Goal: Navigation & Orientation: Find specific page/section

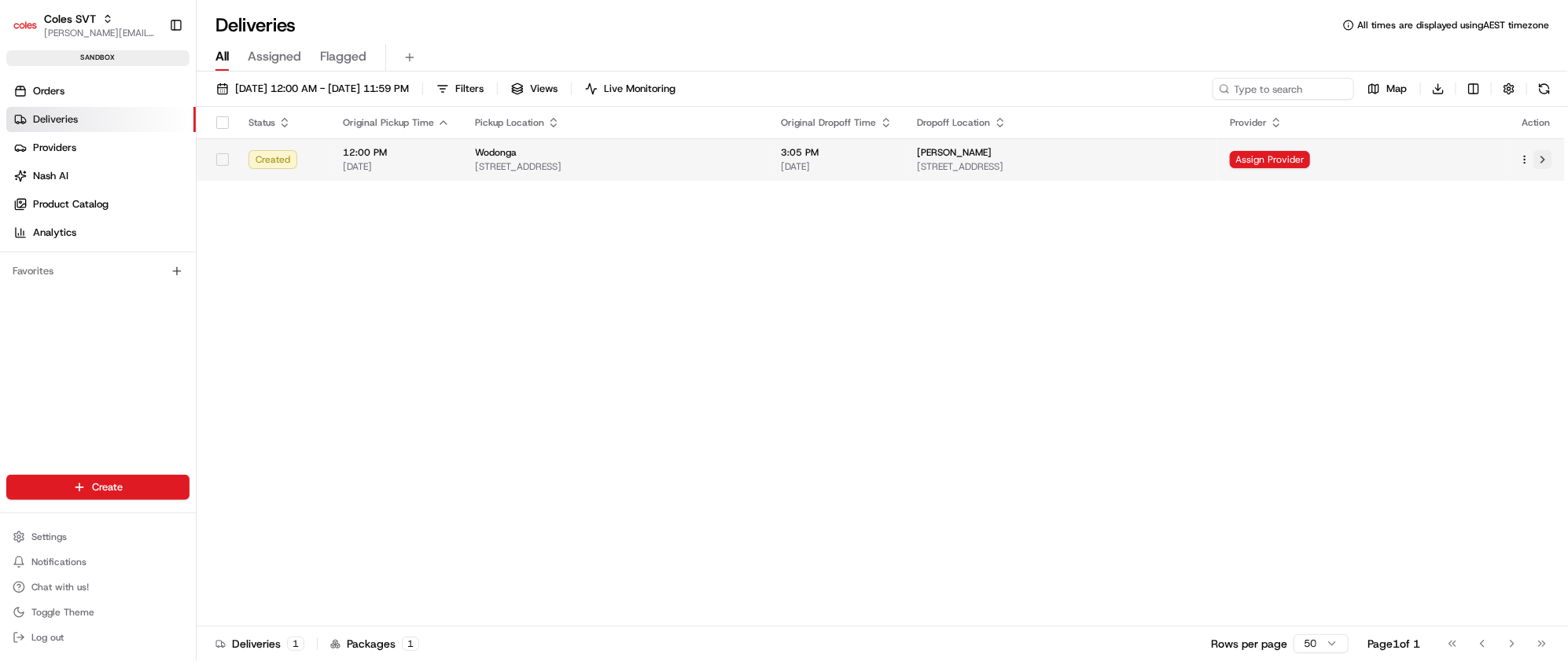
click at [1540, 168] on button at bounding box center [1542, 159] width 19 height 19
click at [1540, 161] on button at bounding box center [1542, 159] width 19 height 19
click at [1544, 123] on div "Action" at bounding box center [1535, 122] width 33 height 12
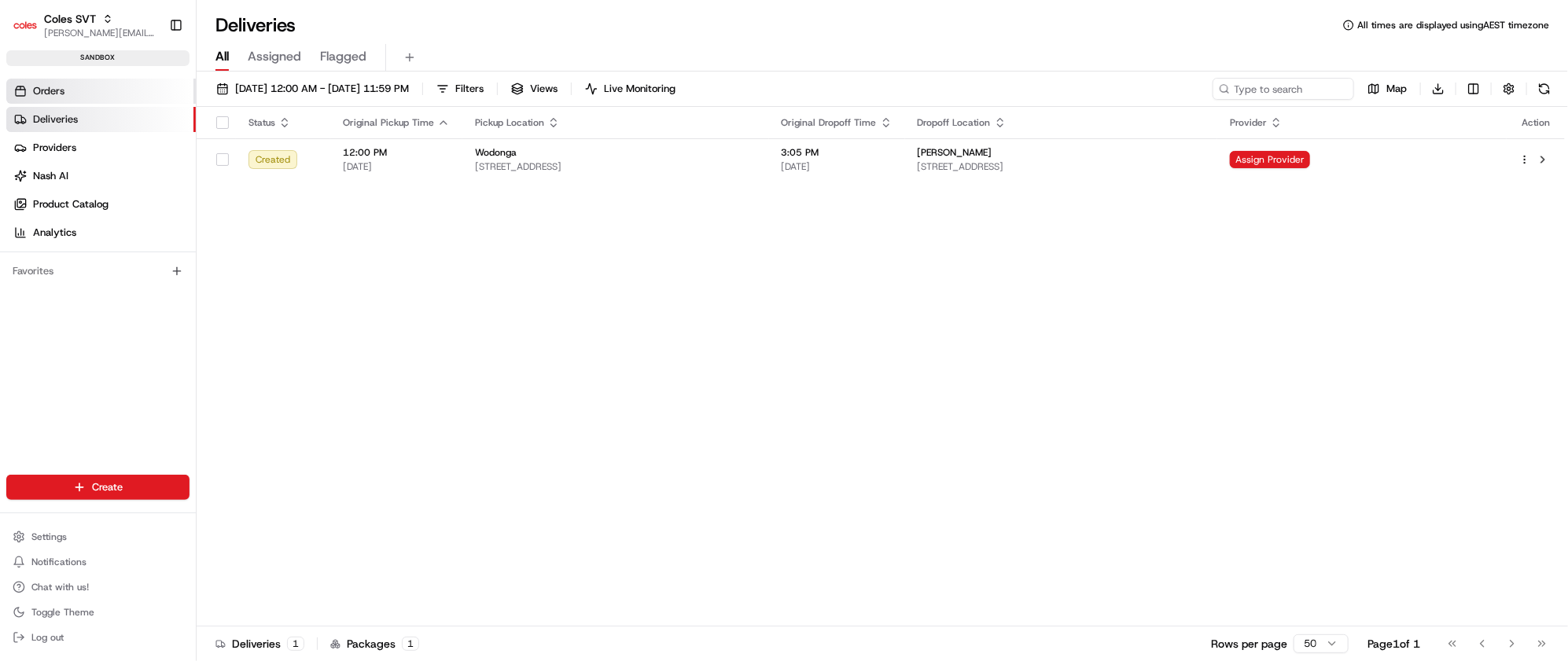
click at [62, 87] on span "Orders" at bounding box center [48, 91] width 31 height 14
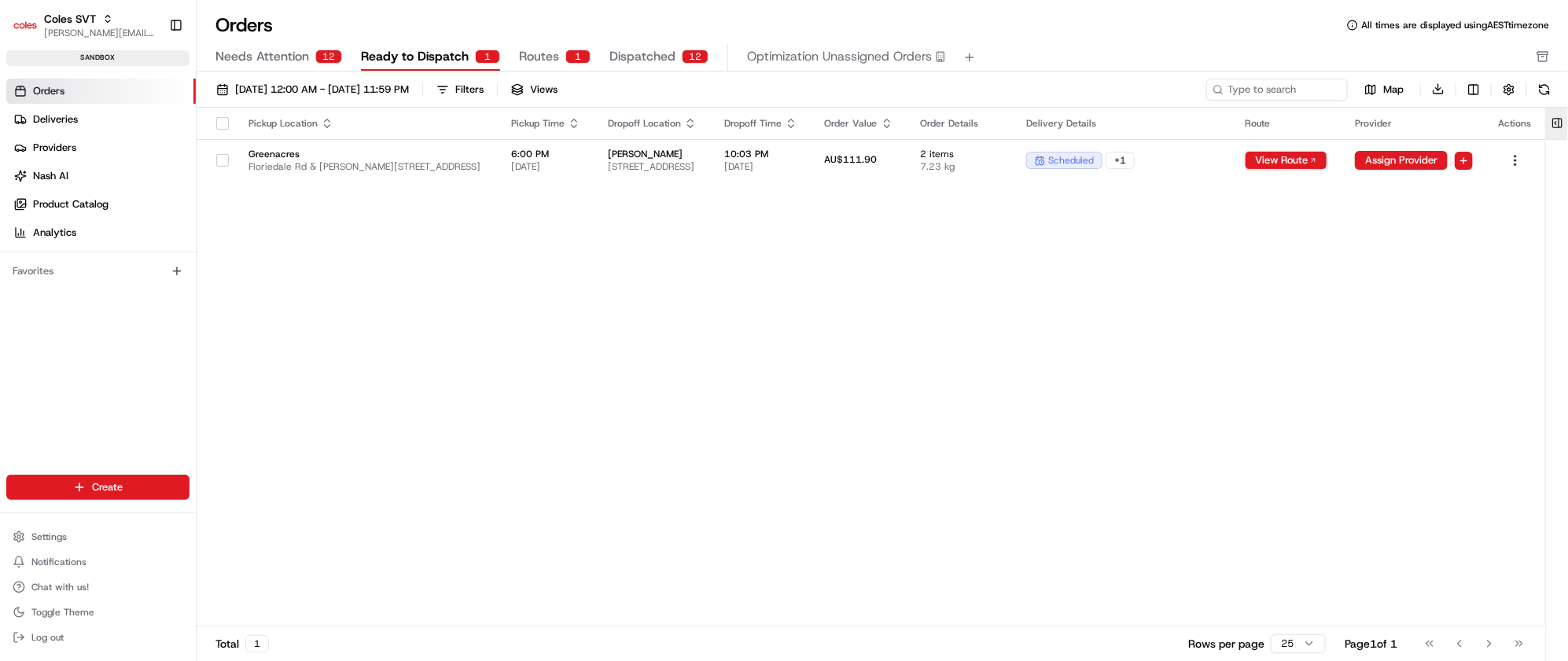
click at [1557, 122] on button at bounding box center [1556, 123] width 26 height 31
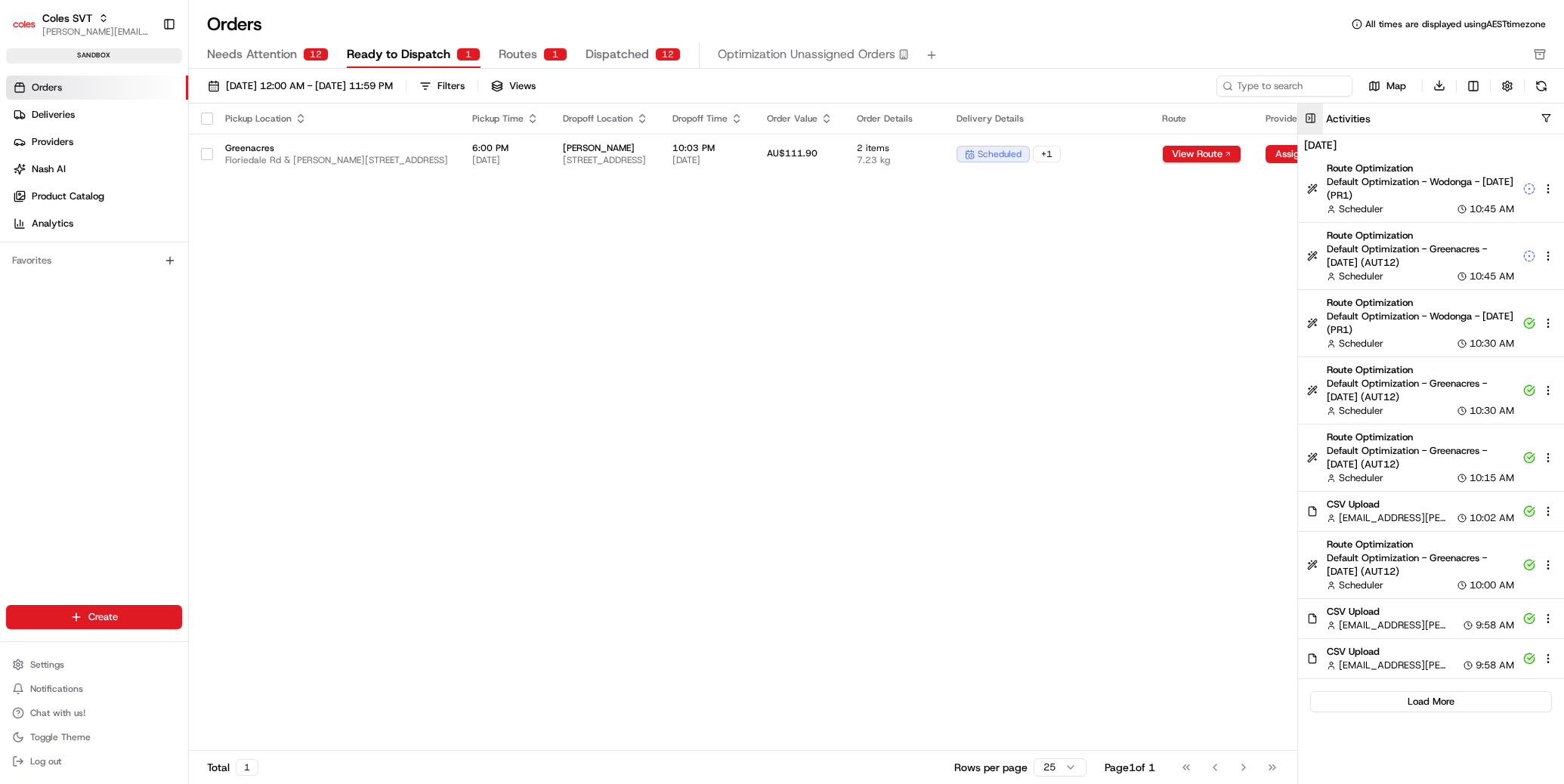
click at [1310, 118] on button at bounding box center [1310, 118] width 25 height 30
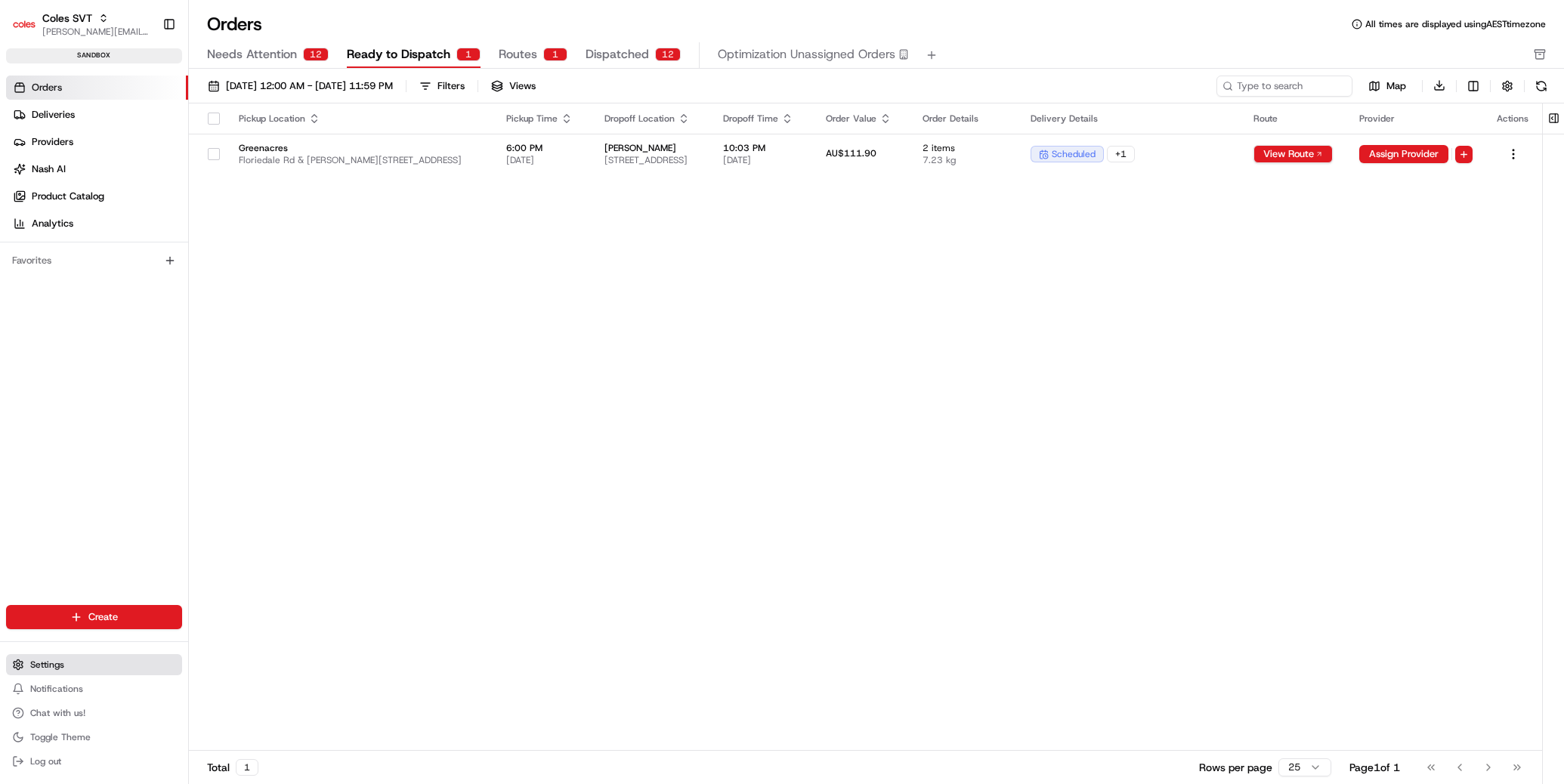
click at [78, 635] on button "Settings" at bounding box center [93, 664] width 176 height 21
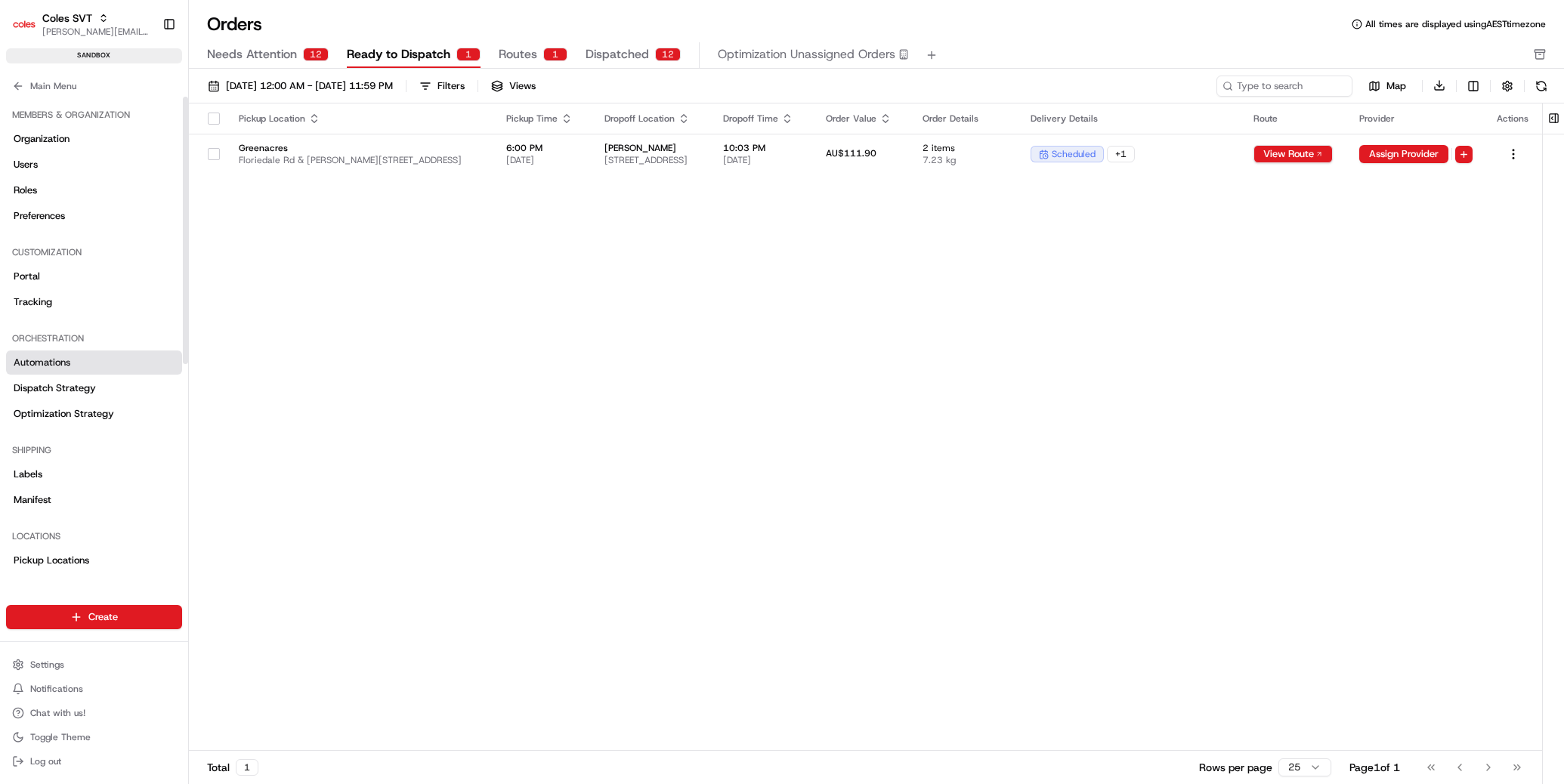
click at [80, 362] on link "Automations" at bounding box center [93, 362] width 176 height 24
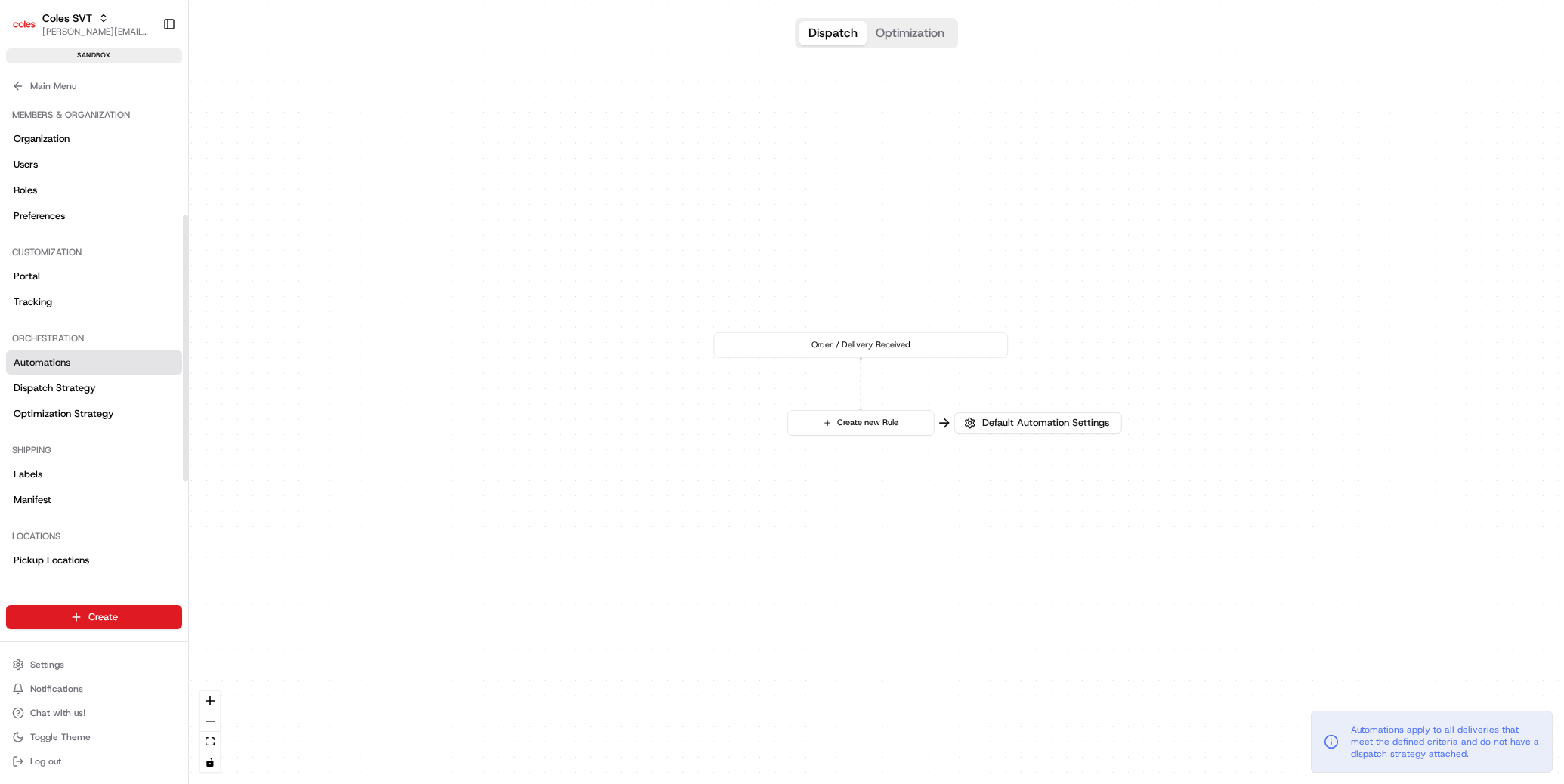
scroll to position [386, 0]
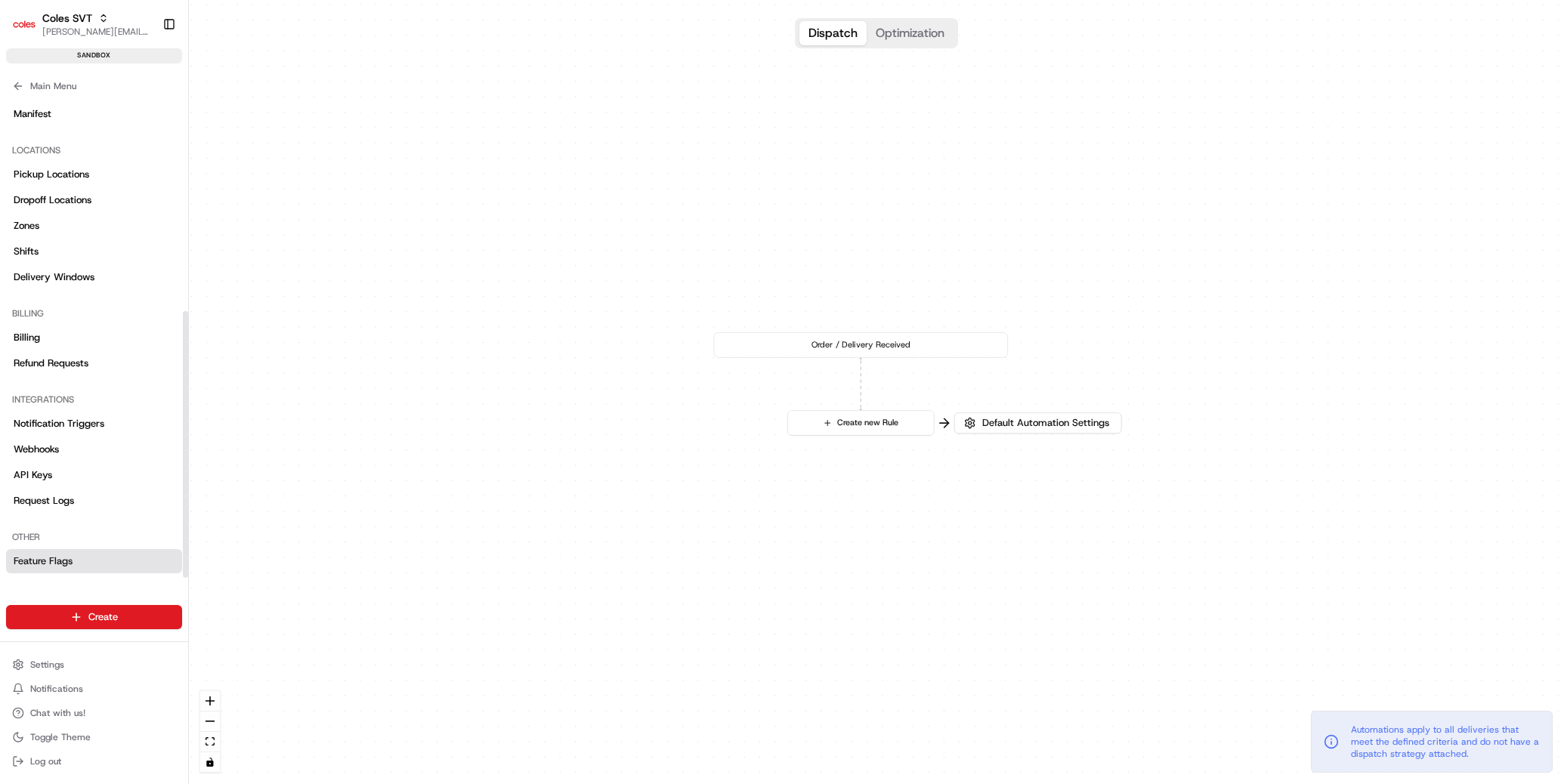
click at [47, 554] on span "Feature Flags" at bounding box center [43, 561] width 59 height 14
